Goal: Transaction & Acquisition: Purchase product/service

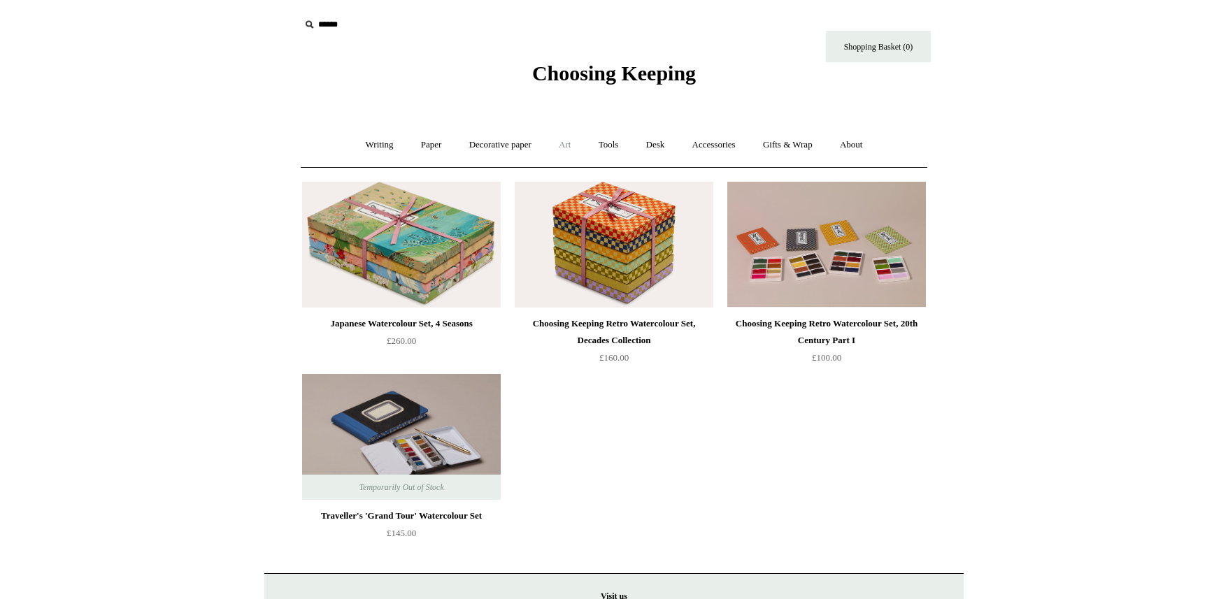
click at [567, 147] on link "Art +" at bounding box center [564, 145] width 37 height 37
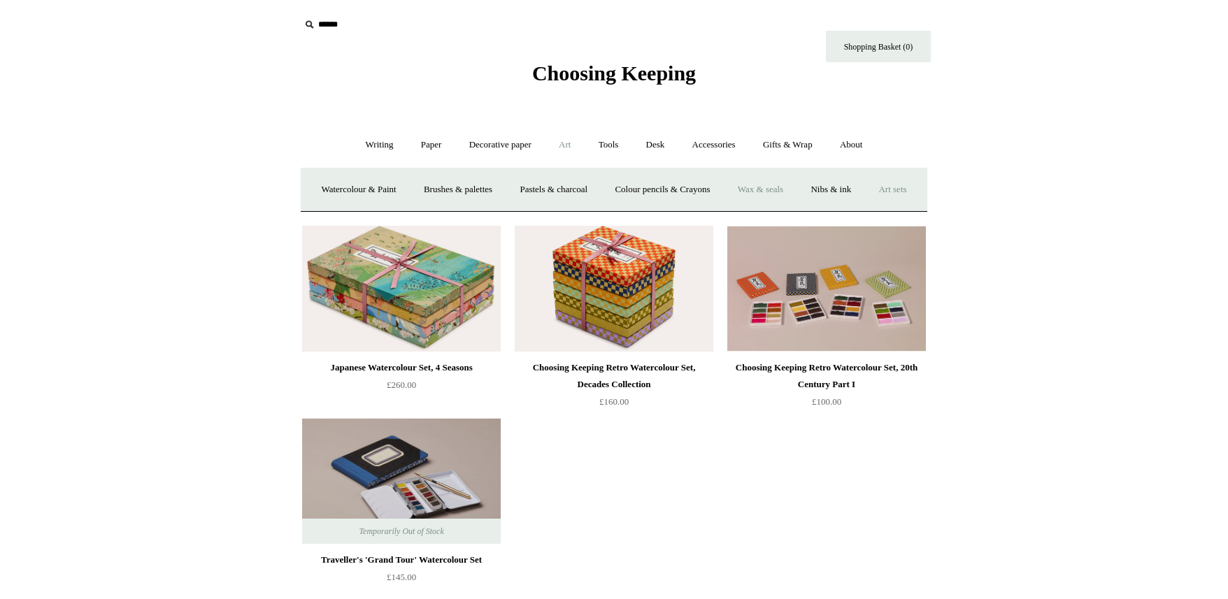
click at [796, 192] on link "Wax & seals" at bounding box center [760, 189] width 71 height 37
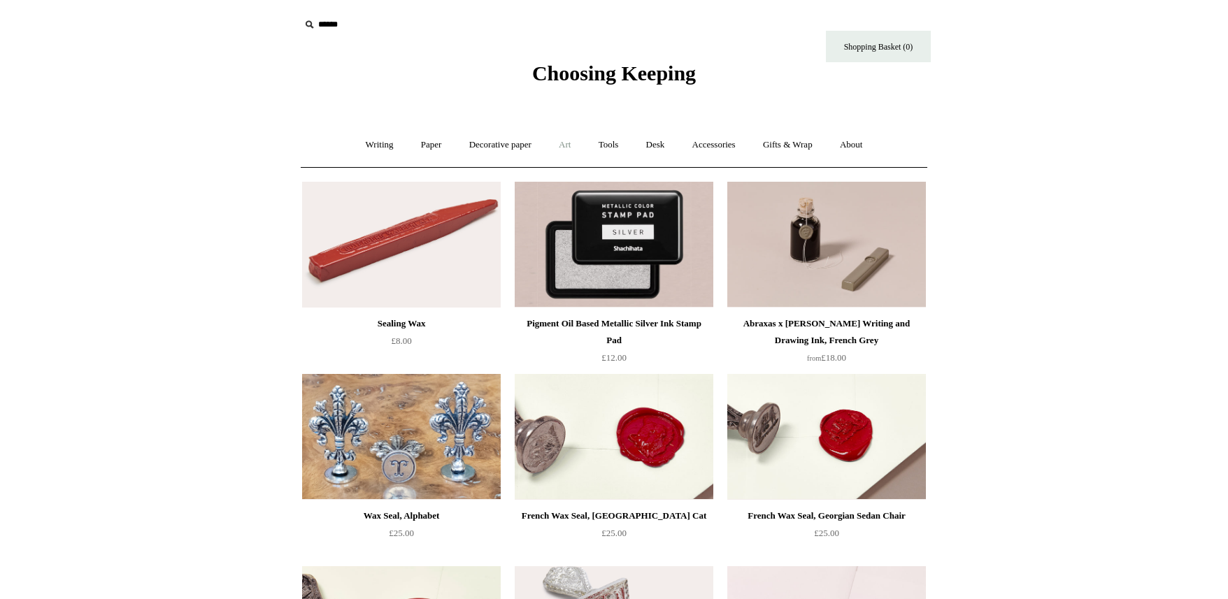
click at [569, 145] on link "Art +" at bounding box center [564, 145] width 37 height 37
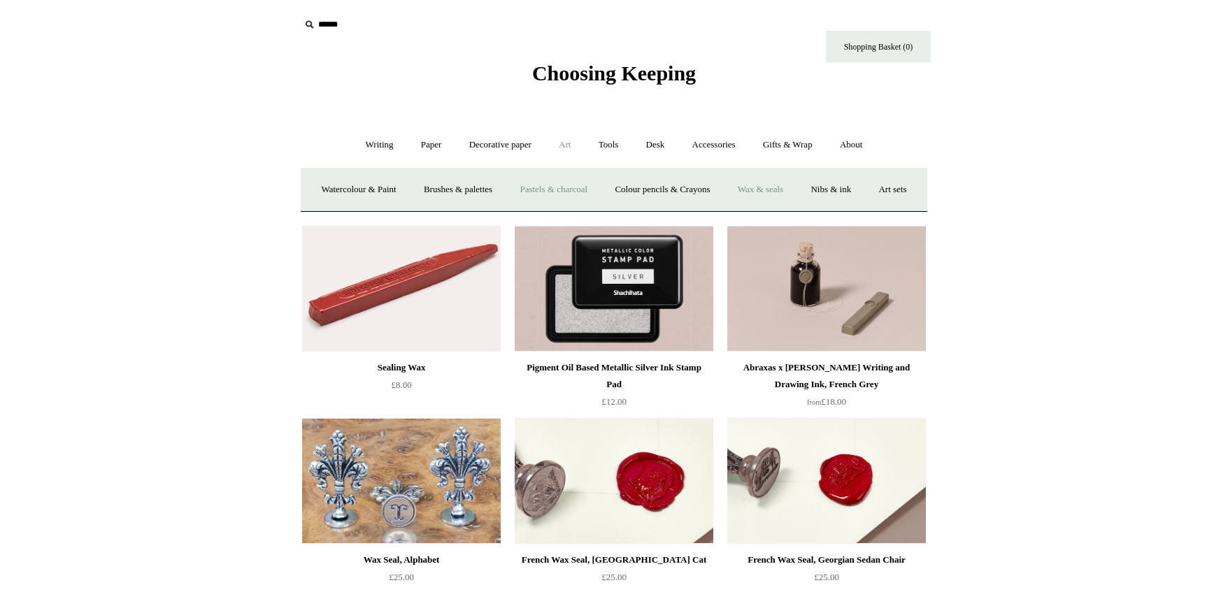
click at [589, 192] on link "Pastels & charcoal" at bounding box center [553, 189] width 93 height 37
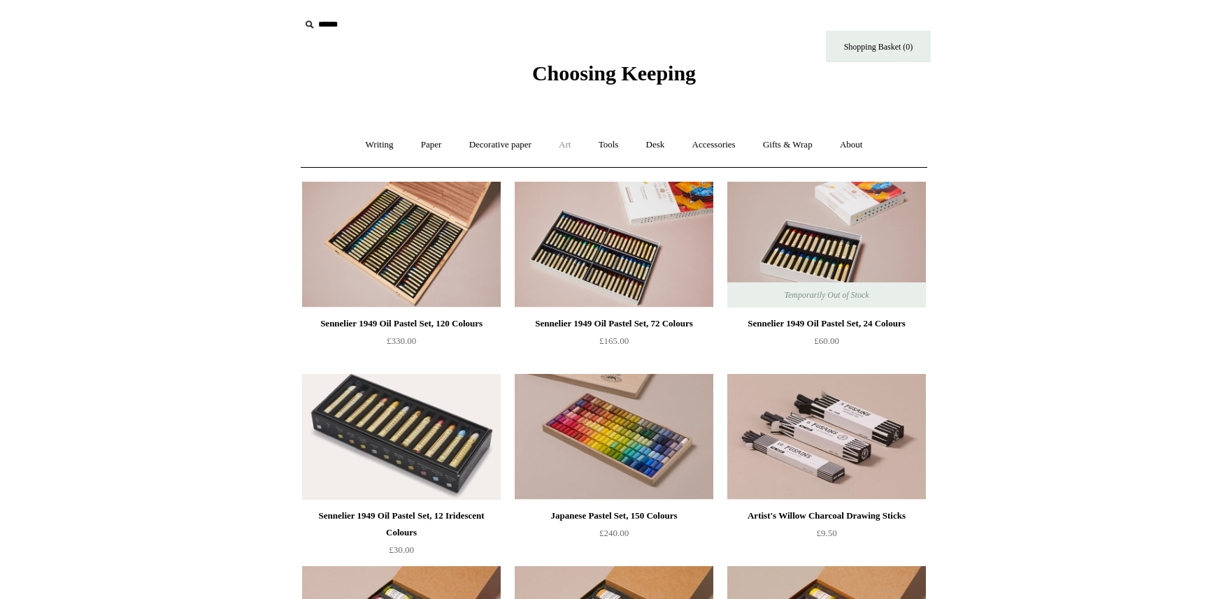
click at [569, 145] on link "Art +" at bounding box center [564, 145] width 37 height 37
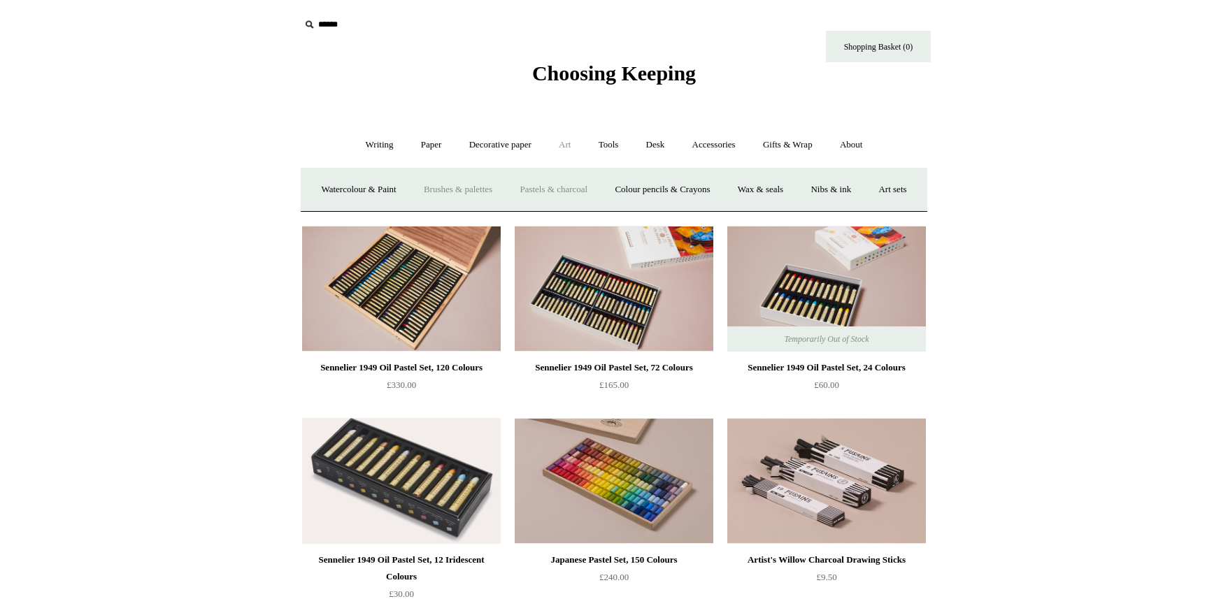
click at [505, 187] on link "Brushes & palettes" at bounding box center [458, 189] width 94 height 37
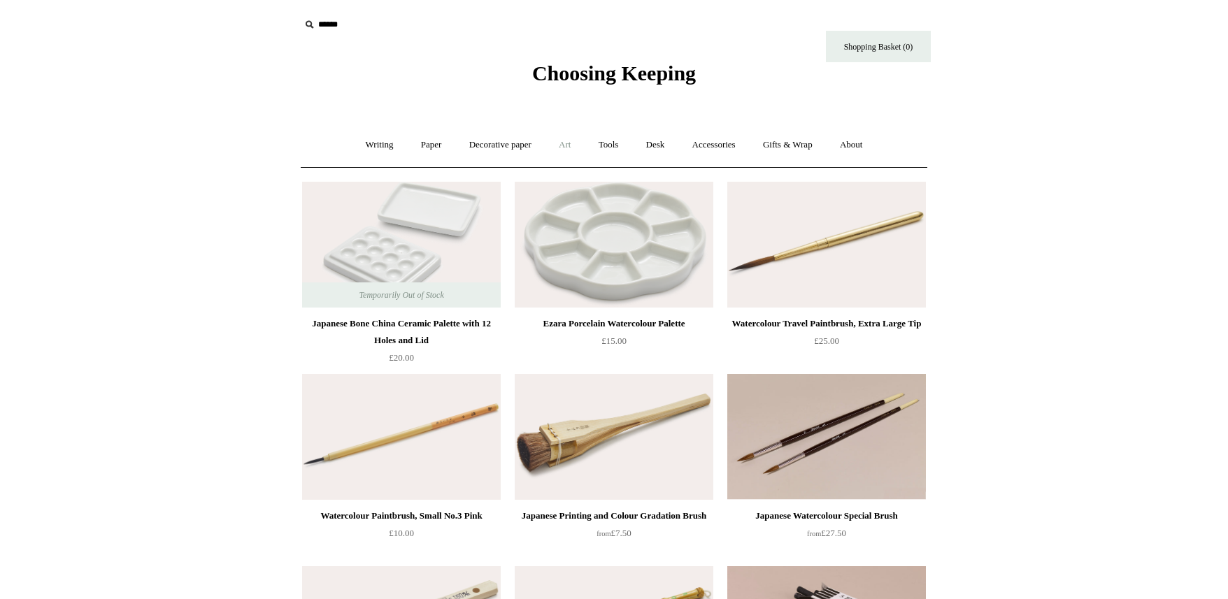
click at [569, 145] on link "Art +" at bounding box center [564, 145] width 37 height 37
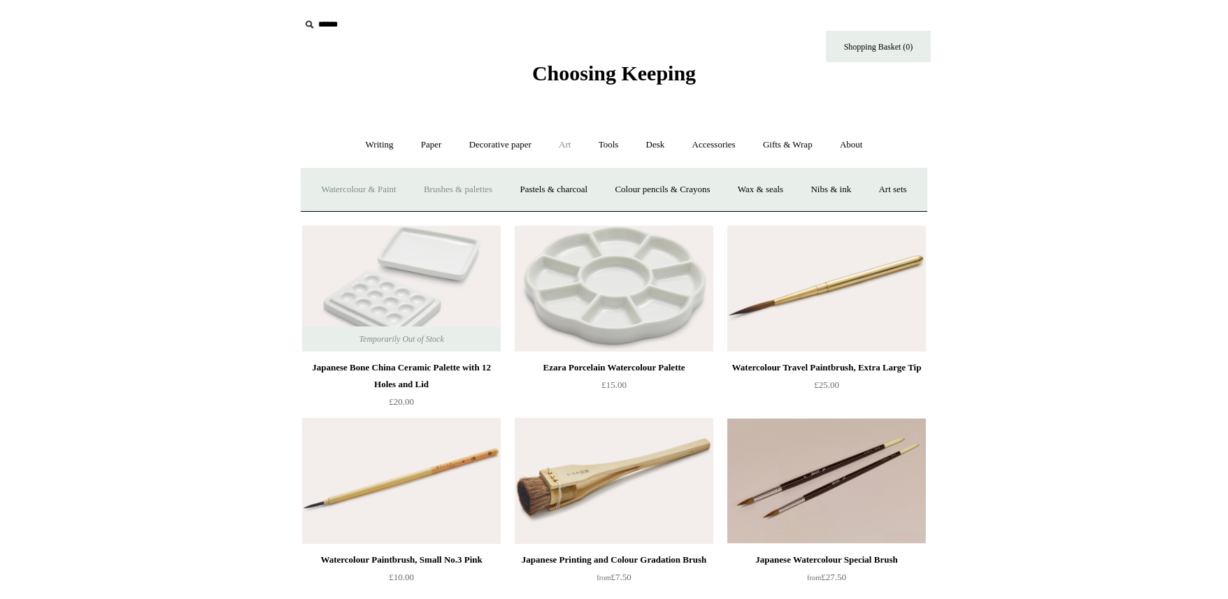
click at [405, 187] on link "Watercolour & Paint" at bounding box center [358, 189] width 100 height 37
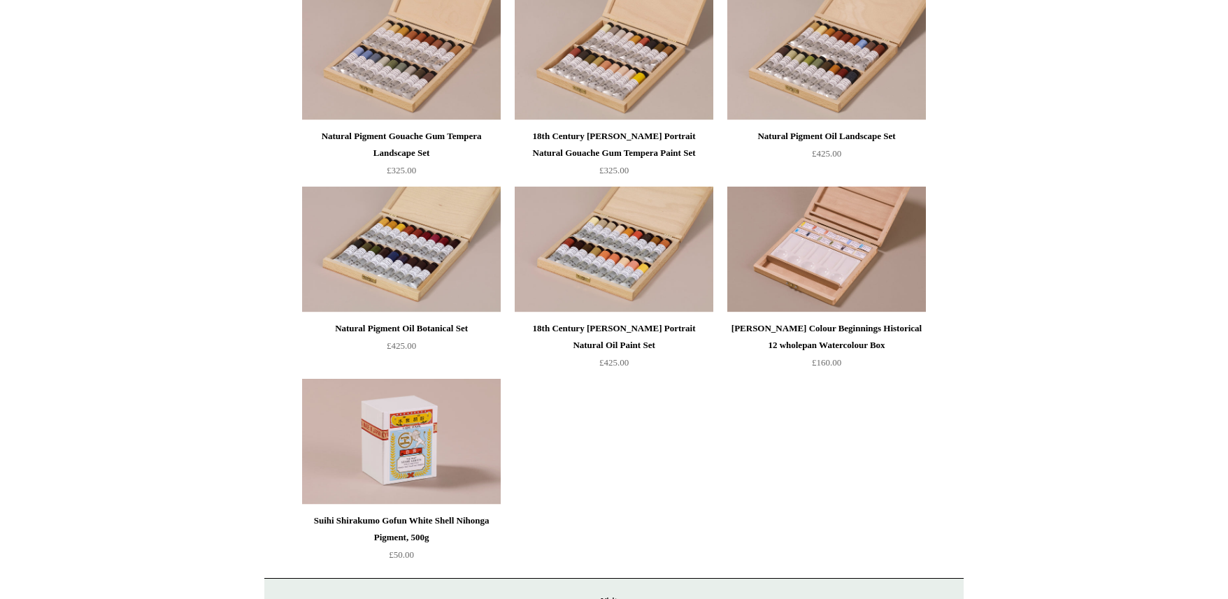
scroll to position [2887, 0]
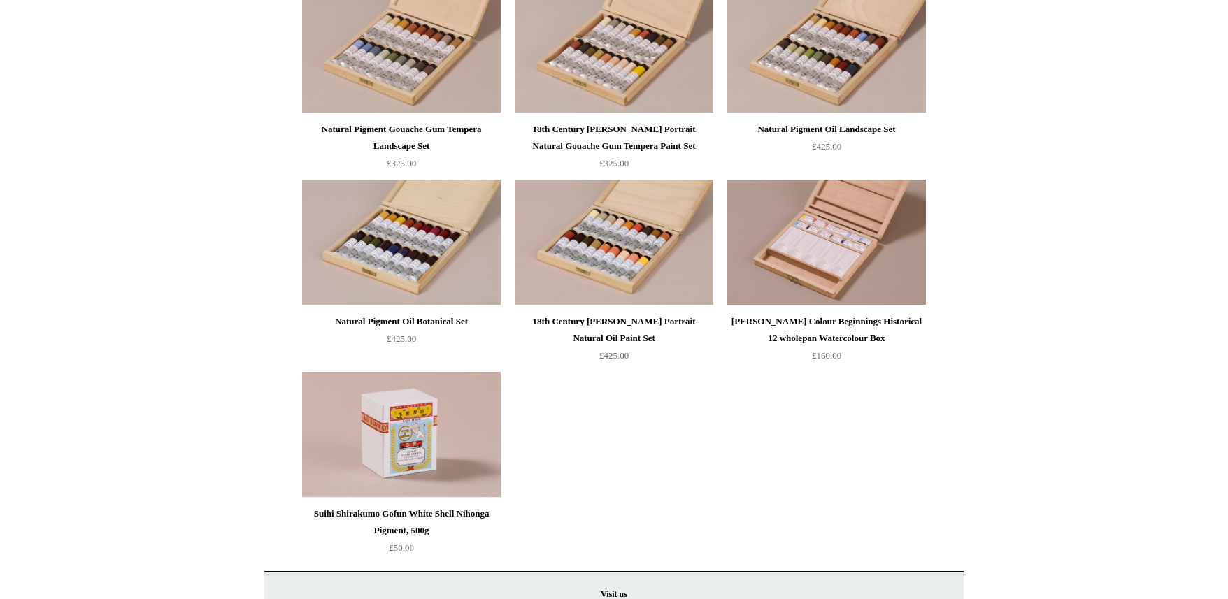
click at [862, 335] on div "[PERSON_NAME] Colour Beginnings Historical 12 wholepan Watercolour Box" at bounding box center [827, 330] width 192 height 34
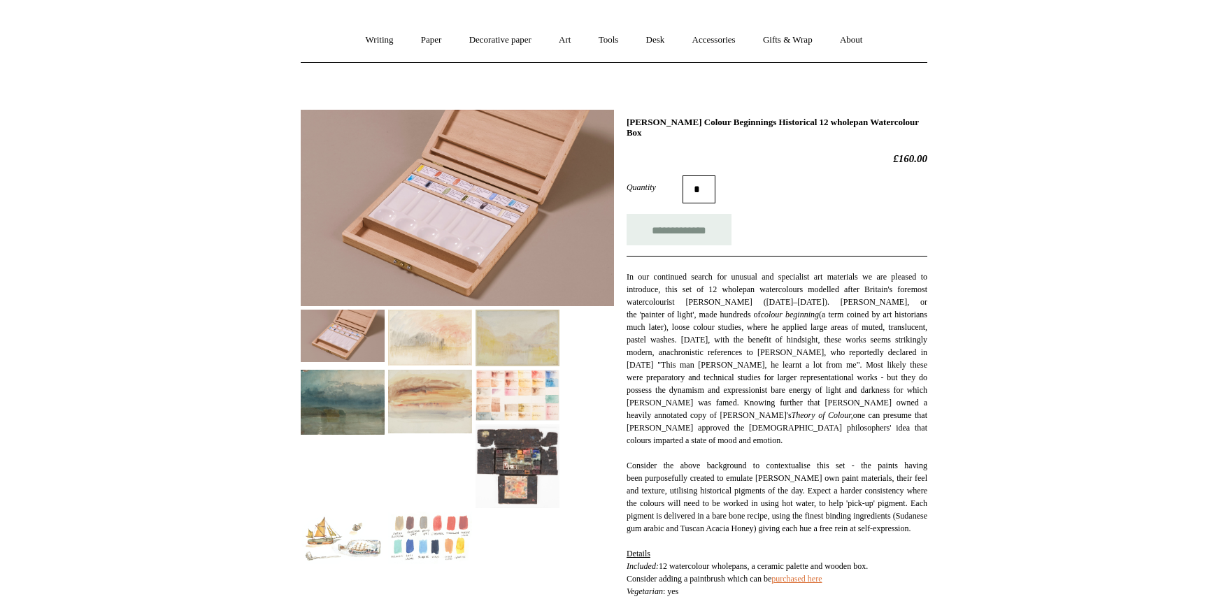
scroll to position [112, 0]
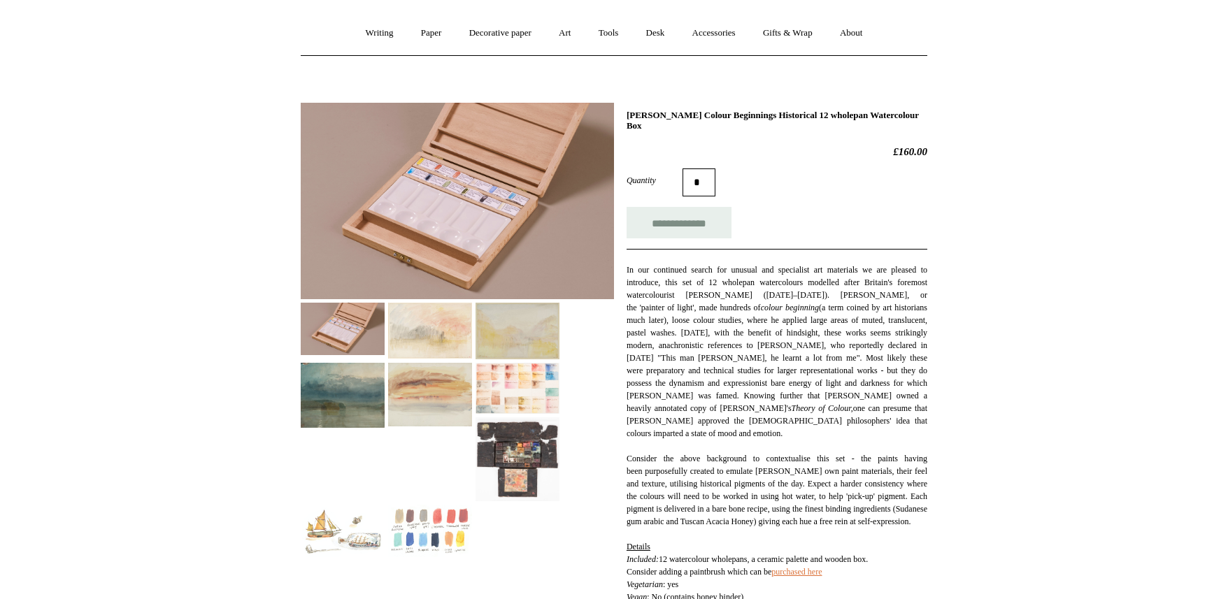
click at [492, 392] on img at bounding box center [518, 388] width 84 height 51
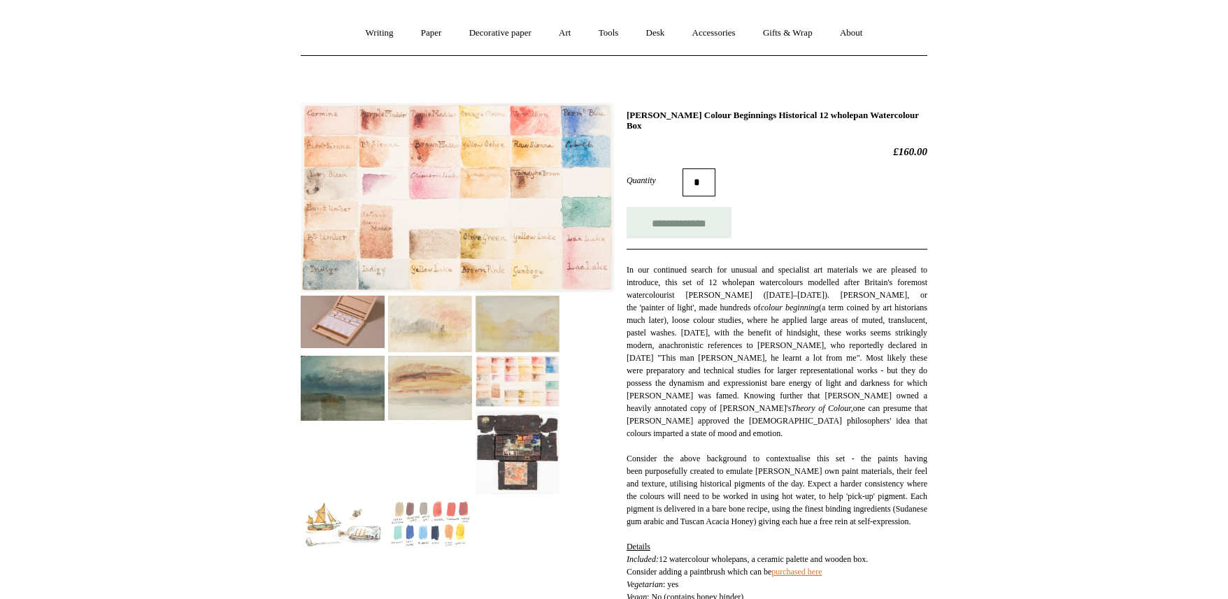
click at [430, 376] on img at bounding box center [430, 388] width 84 height 64
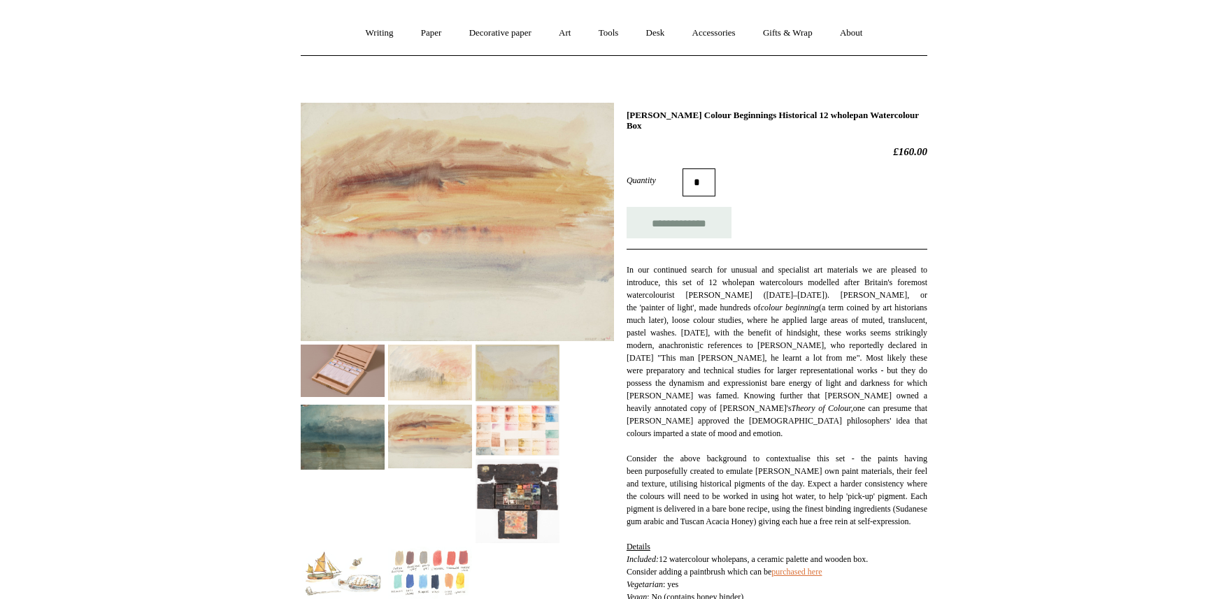
click at [352, 439] on img at bounding box center [343, 437] width 84 height 65
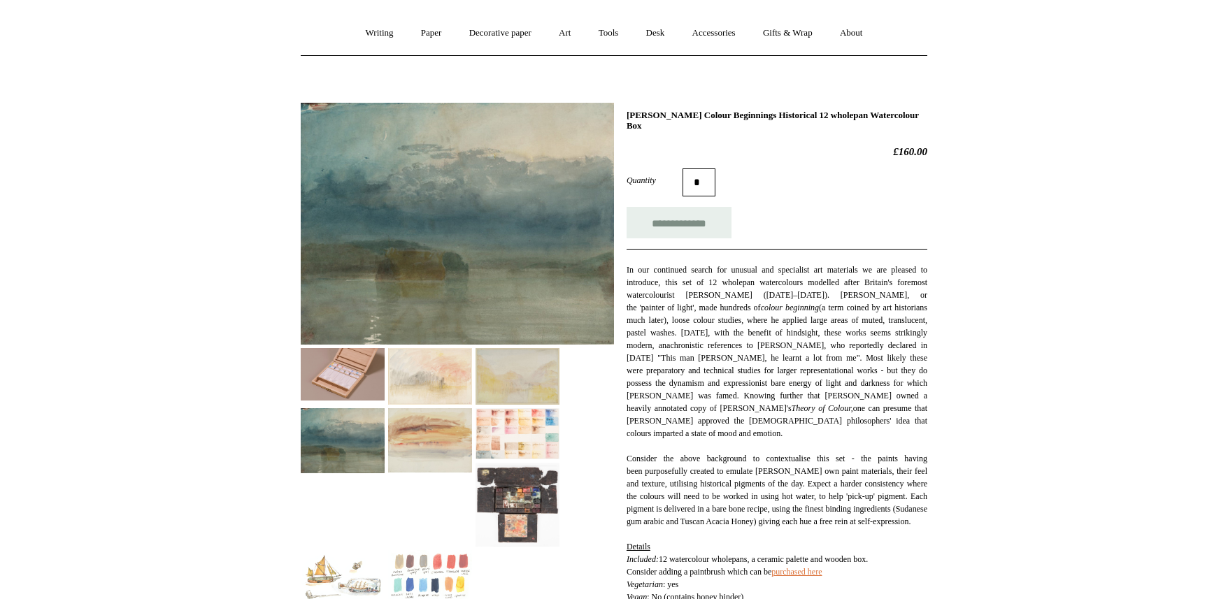
click at [529, 365] on img at bounding box center [518, 376] width 84 height 57
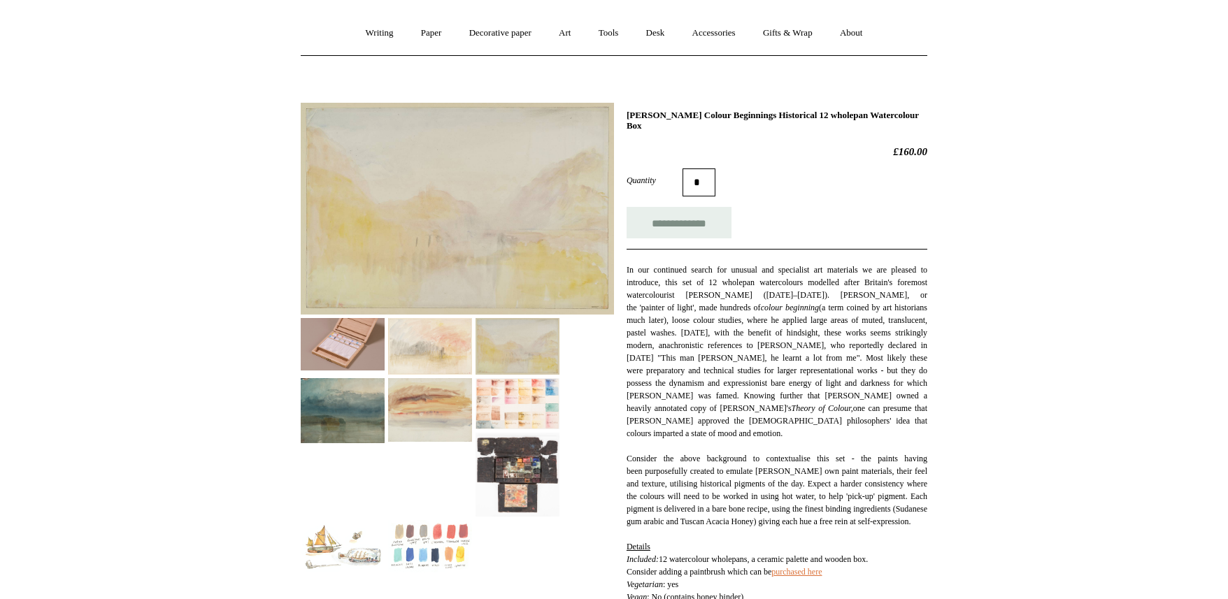
click at [426, 350] on img at bounding box center [430, 346] width 84 height 57
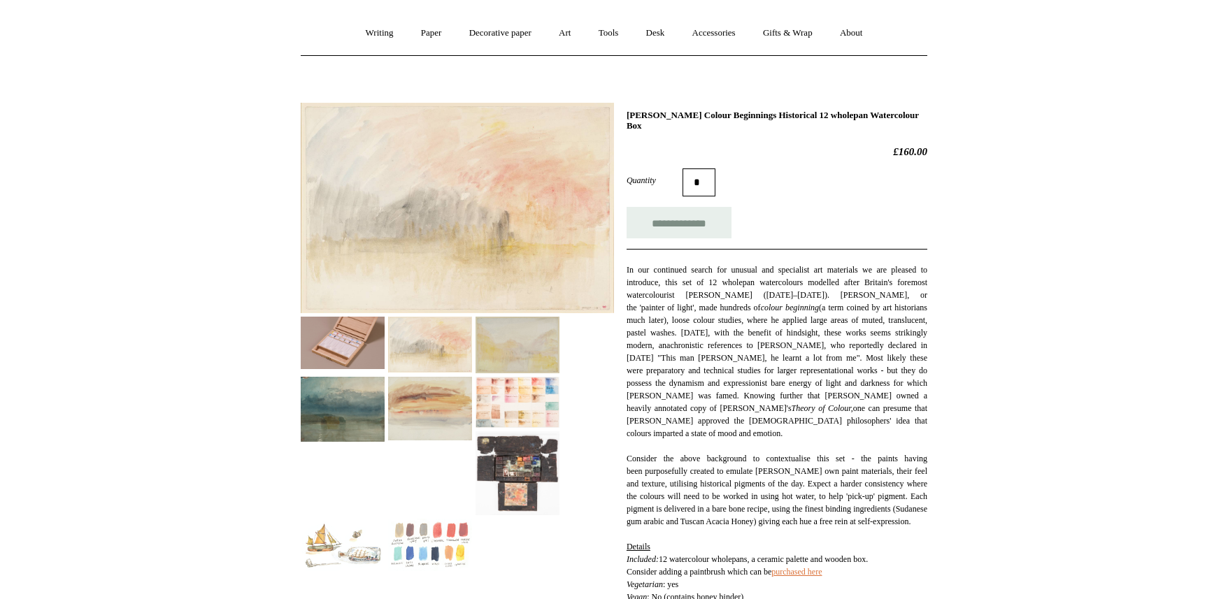
click at [448, 532] on img at bounding box center [430, 545] width 84 height 52
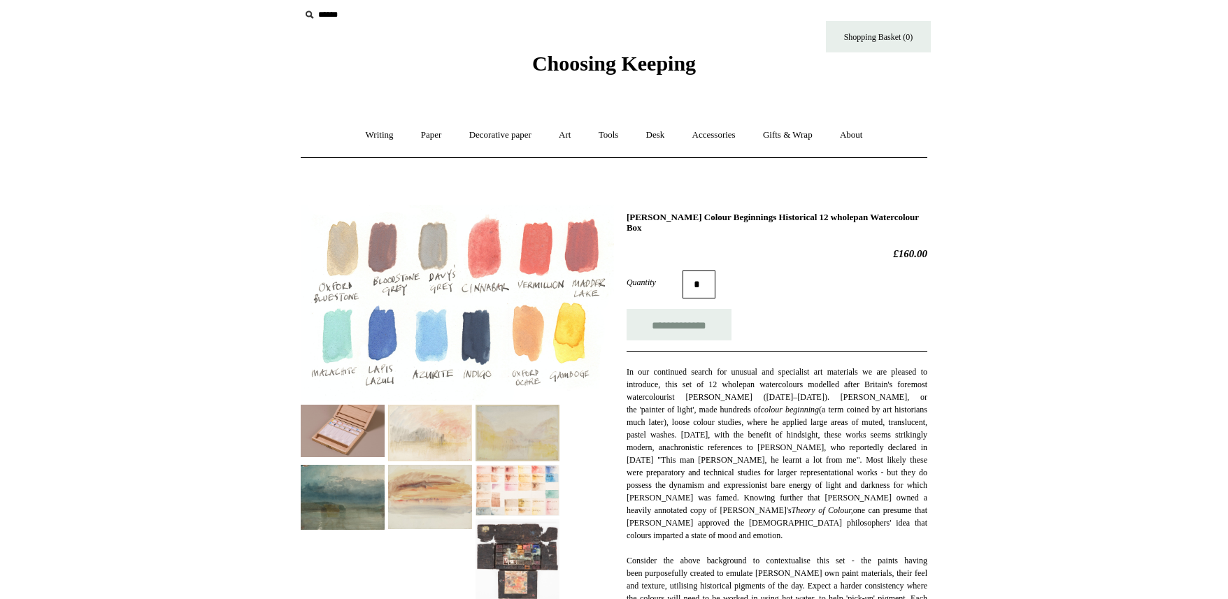
scroll to position [11, 0]
